Goal: Use online tool/utility: Utilize a website feature to perform a specific function

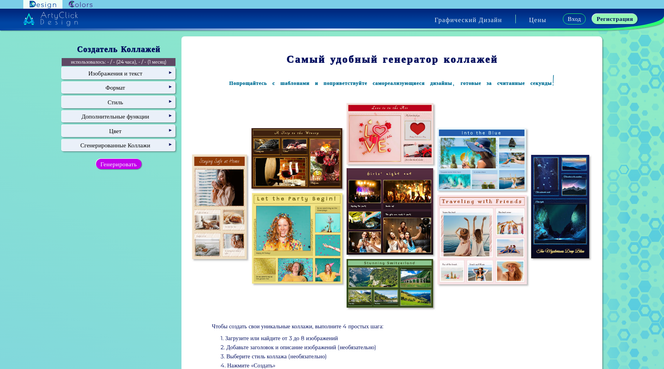
scroll to position [119, 0]
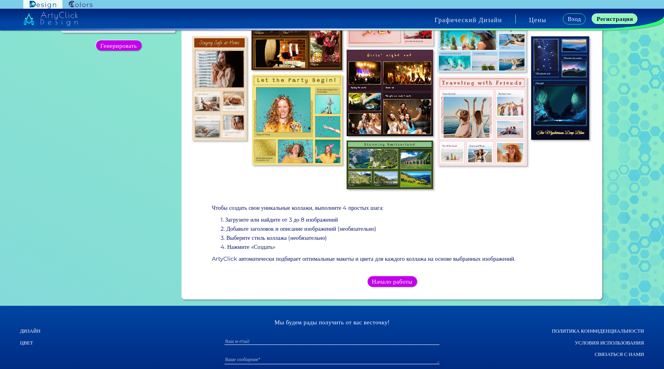
click at [376, 285] on ya-tr-span "Начало работы" at bounding box center [392, 281] width 37 height 7
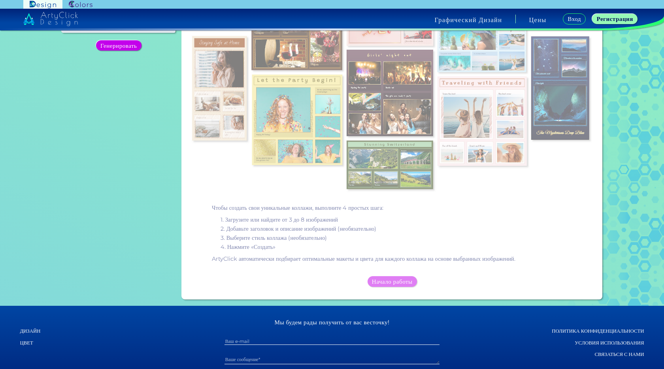
scroll to position [0, 0]
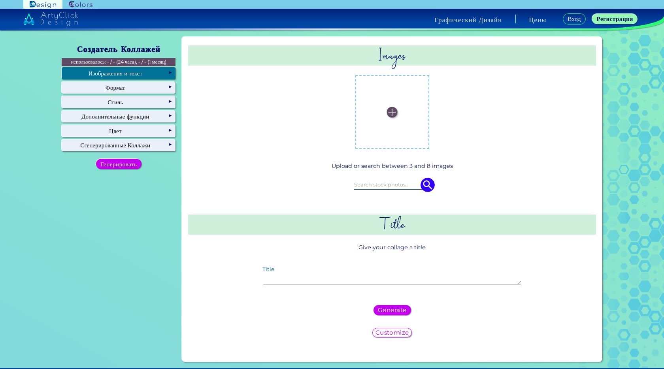
click at [387, 111] on img at bounding box center [392, 112] width 11 height 11
click at [0, 0] on input "file" at bounding box center [0, 0] width 0 height 0
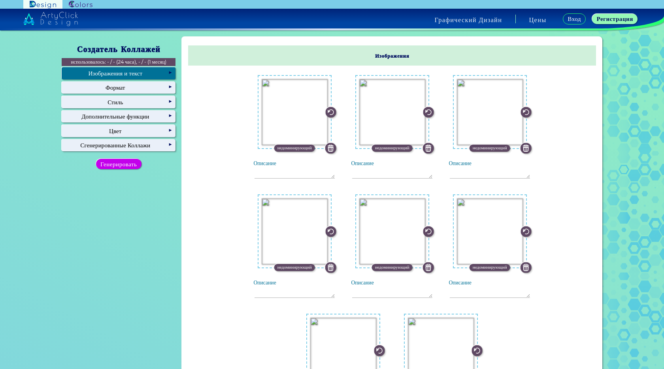
click at [520, 269] on img at bounding box center [525, 267] width 11 height 11
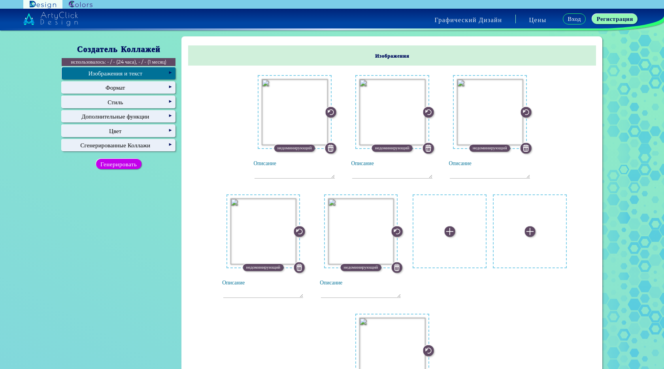
scroll to position [158, 0]
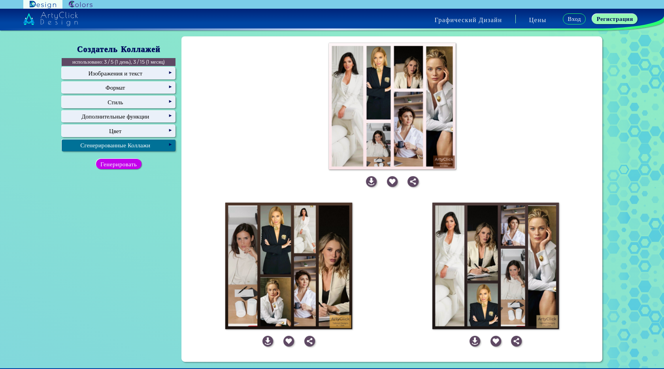
scroll to position [40, 0]
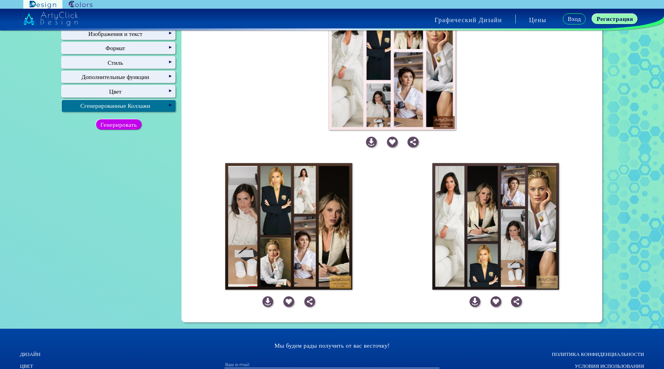
click at [265, 300] on img at bounding box center [267, 301] width 11 height 11
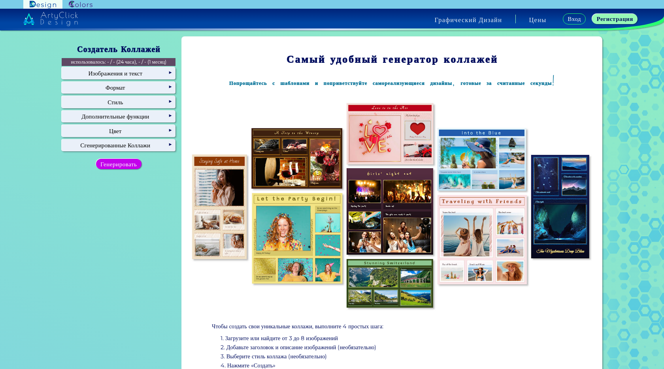
click at [280, 184] on img at bounding box center [392, 206] width 408 height 215
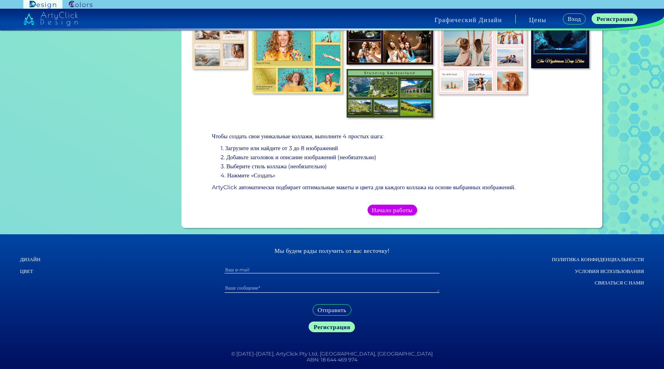
click at [386, 210] on ya-tr-span "Начало работы" at bounding box center [392, 210] width 43 height 8
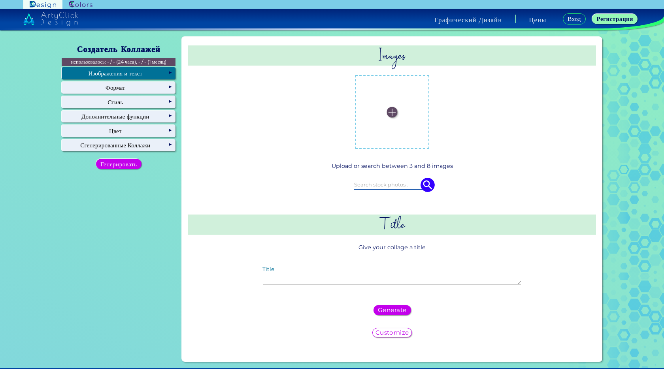
click at [389, 112] on img at bounding box center [392, 112] width 11 height 11
click at [0, 0] on input "file" at bounding box center [0, 0] width 0 height 0
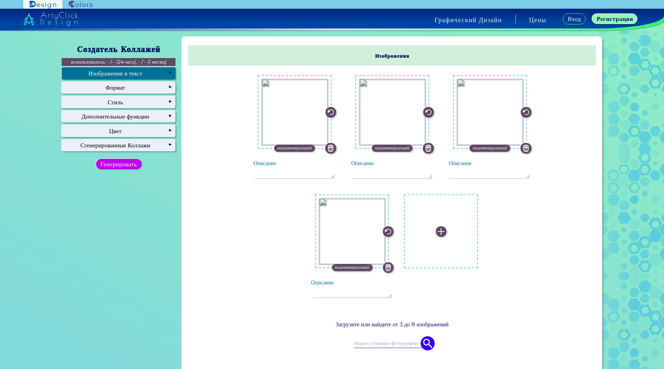
scroll to position [119, 0]
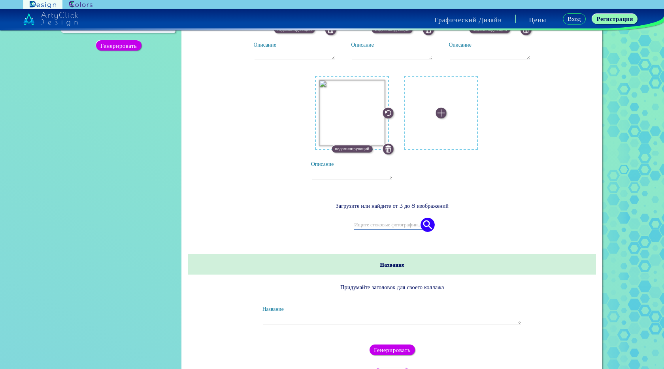
click at [380, 346] on ya-tr-span "Генерировать" at bounding box center [392, 350] width 37 height 8
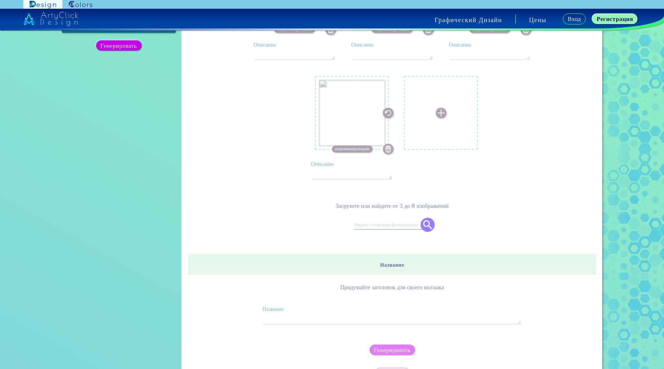
scroll to position [0, 0]
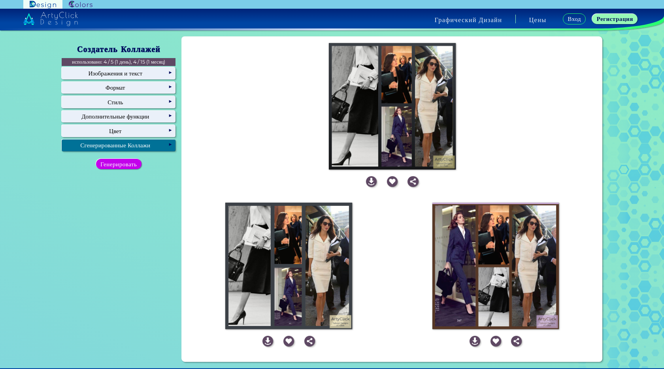
click at [265, 340] on img at bounding box center [267, 341] width 11 height 11
